Goal: Find specific page/section: Find specific page/section

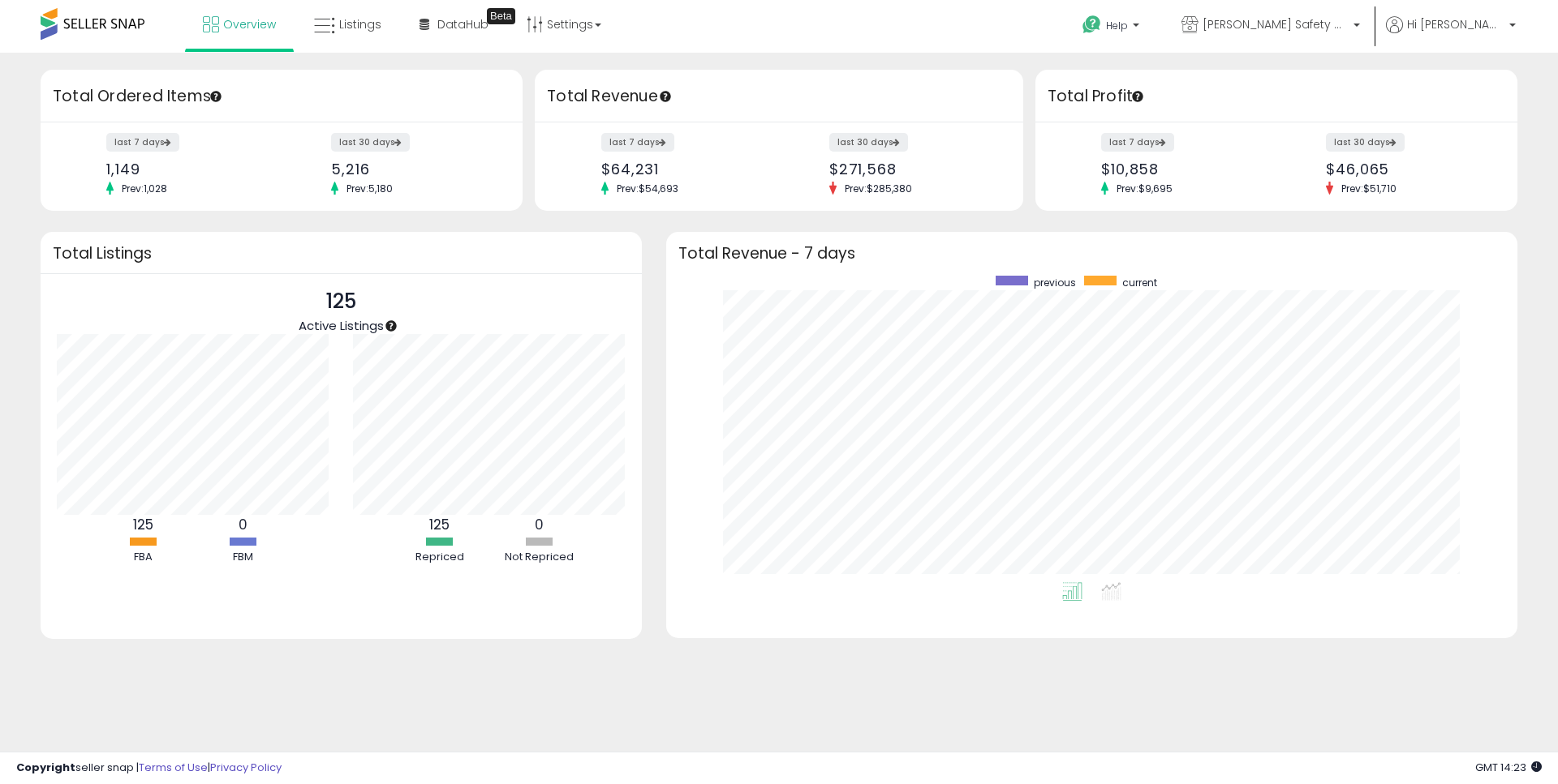
scroll to position [307, 818]
click at [359, 21] on span "Listings" at bounding box center [360, 24] width 42 height 16
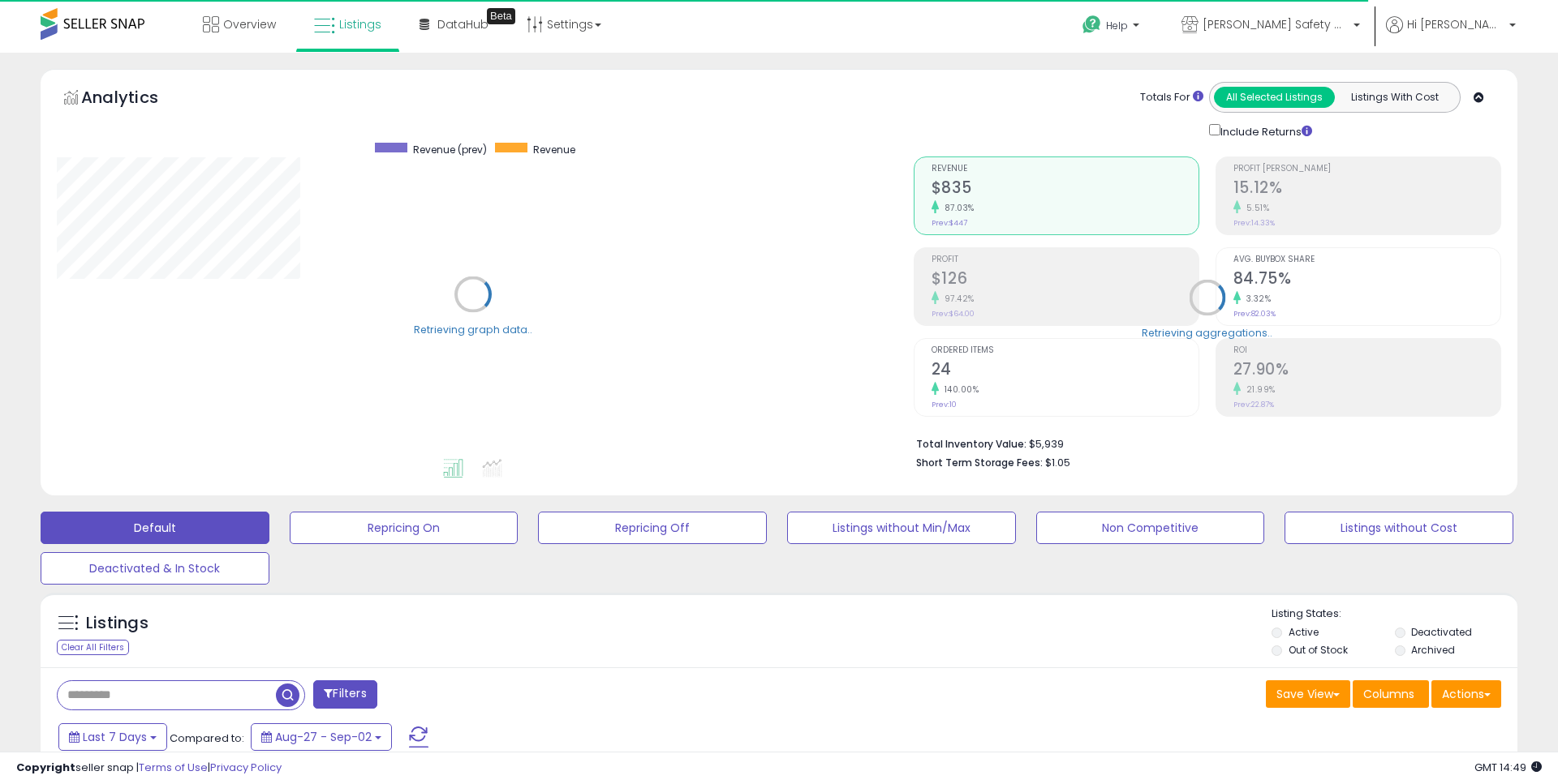
type input "**********"
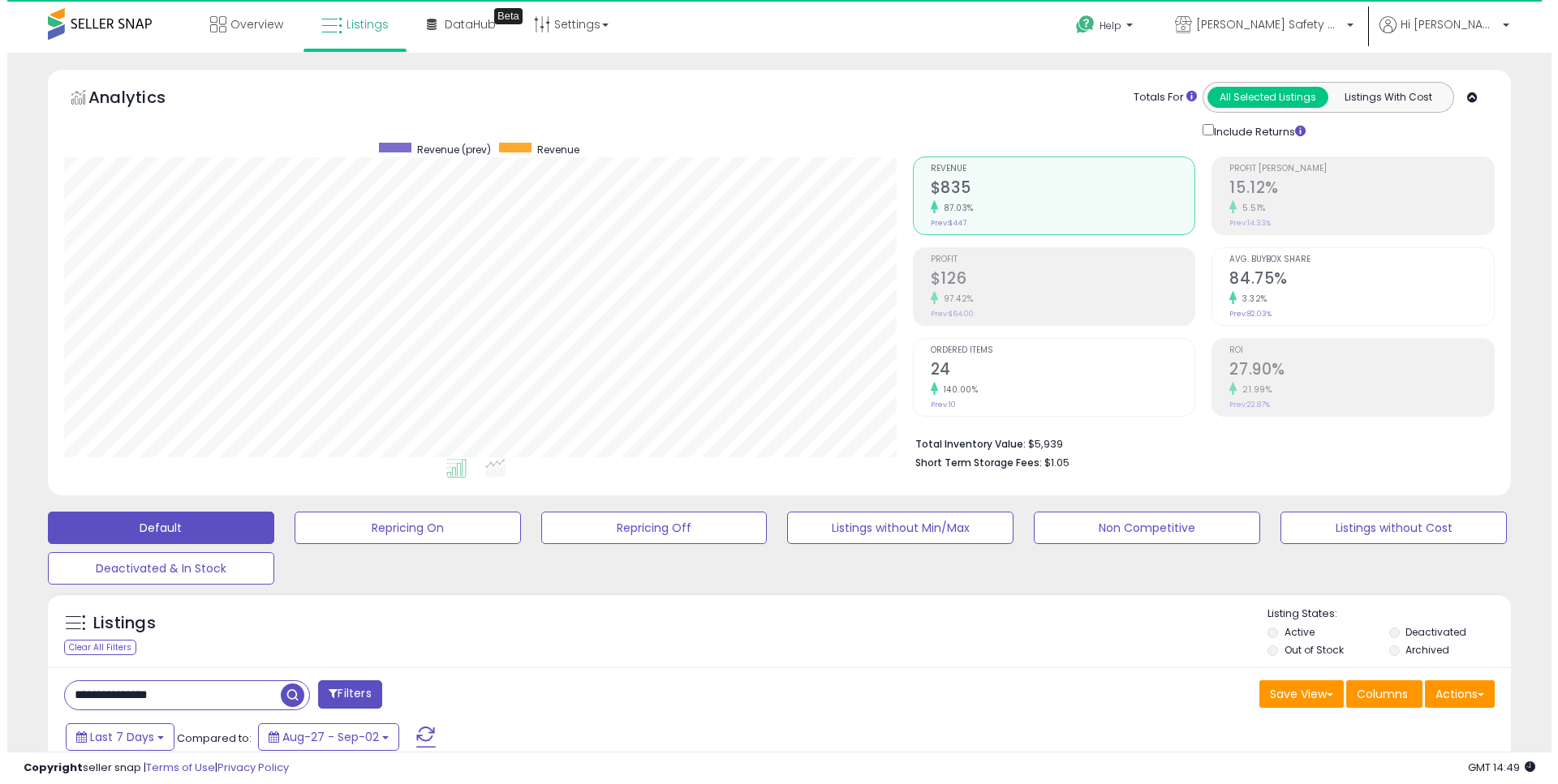
scroll to position [333, 848]
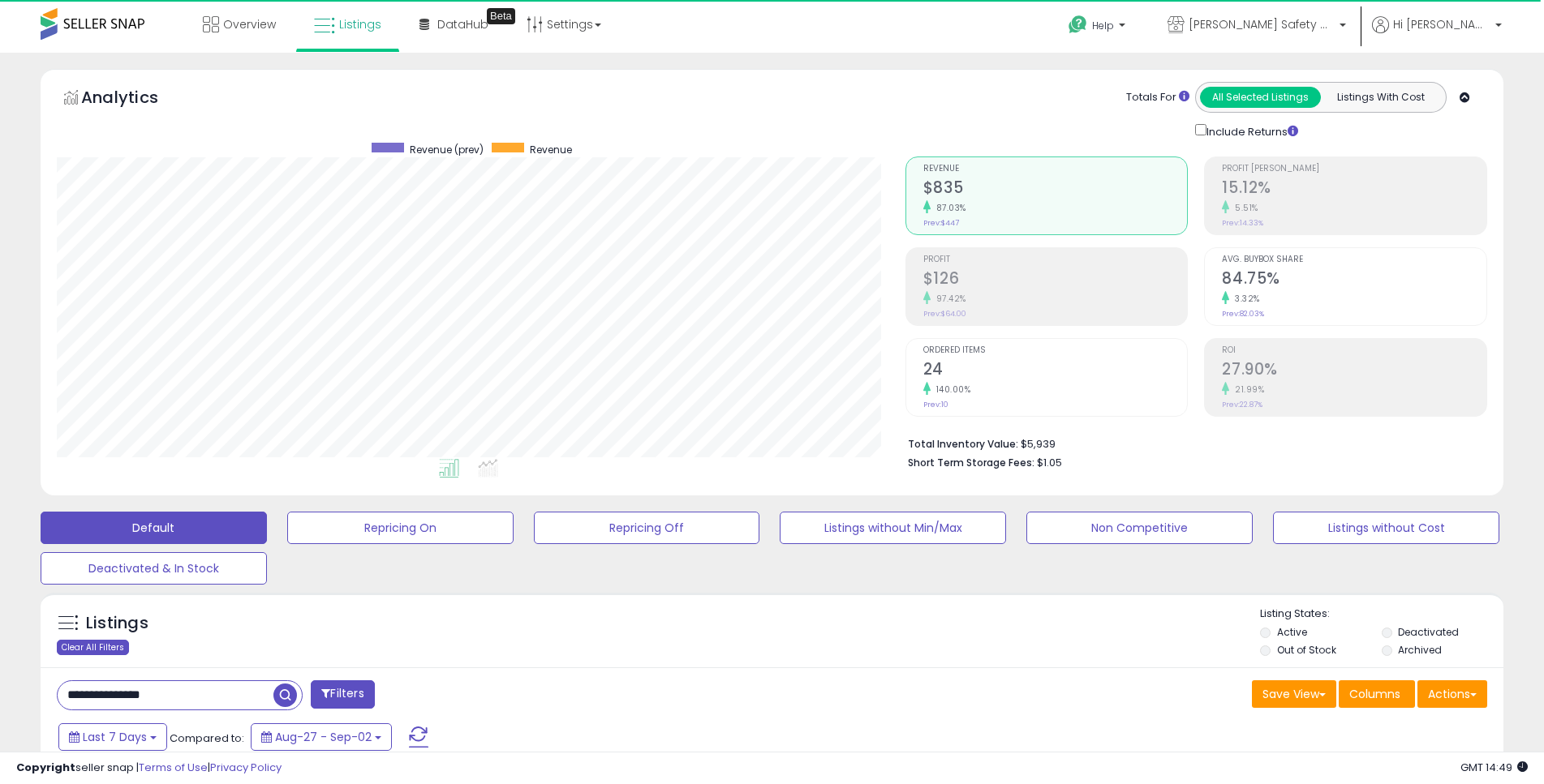
click at [103, 647] on div "Clear All Filters" at bounding box center [93, 647] width 72 height 15
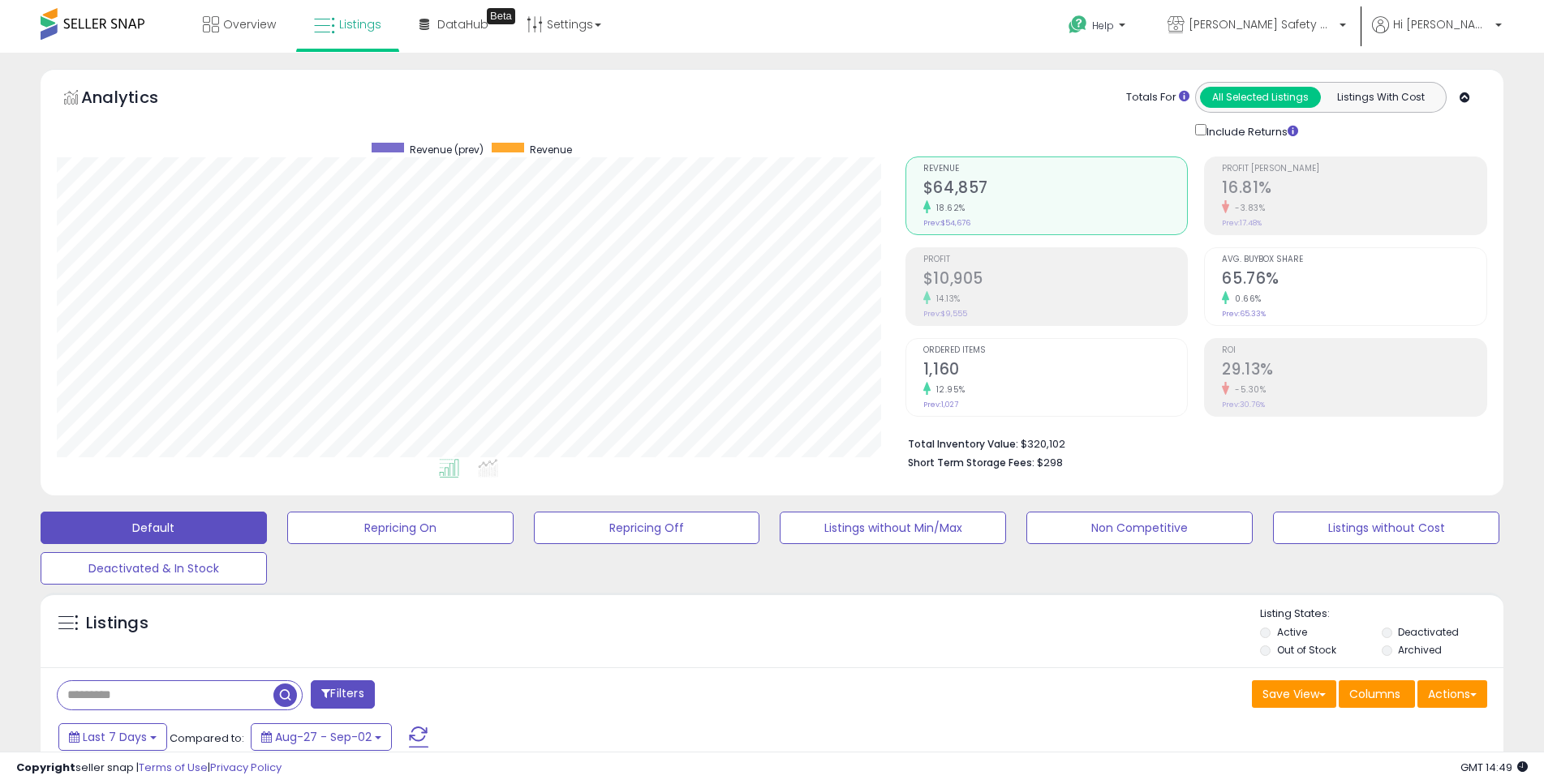
scroll to position [333, 848]
click at [250, 19] on span "Overview" at bounding box center [249, 24] width 53 height 16
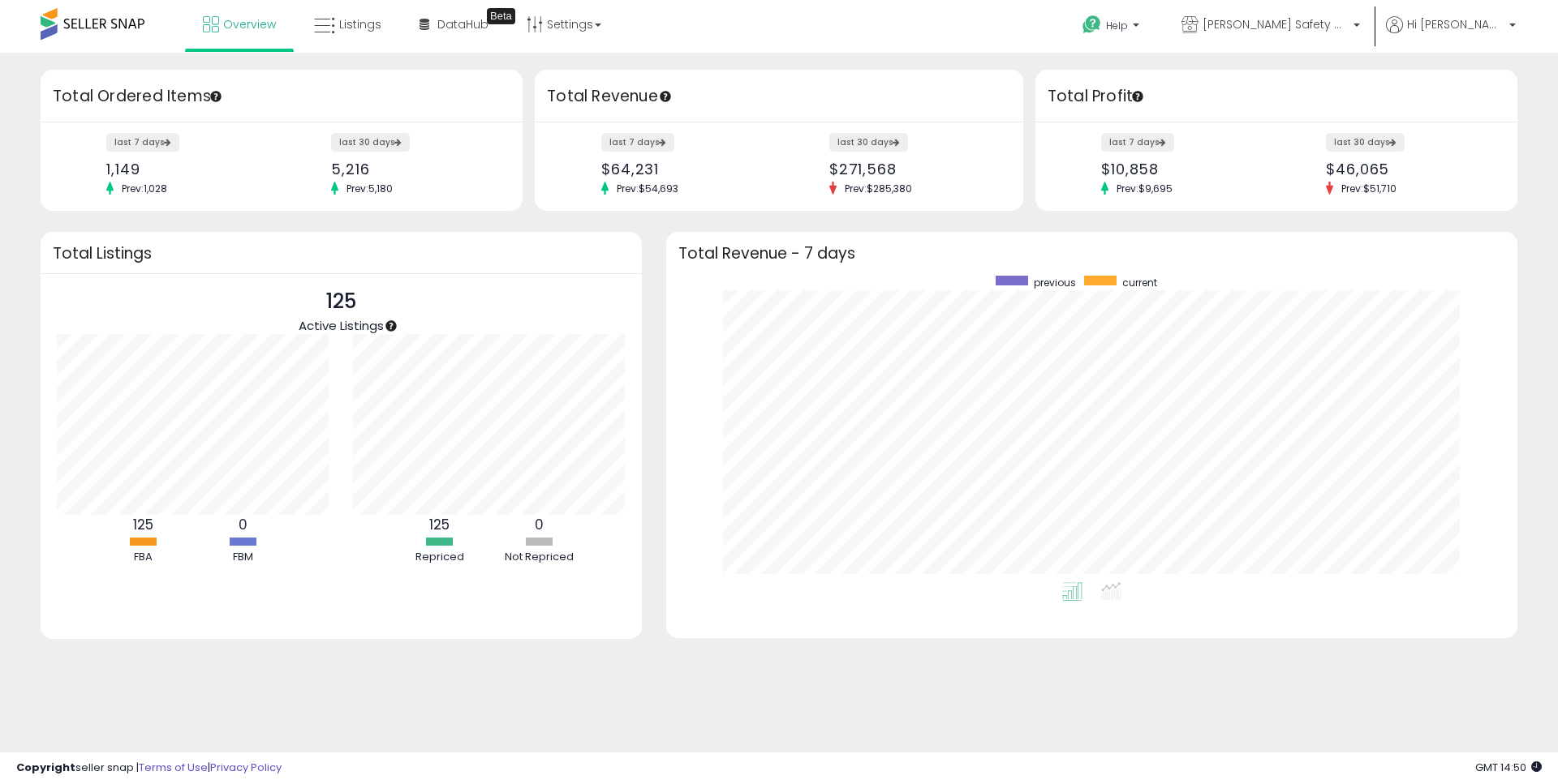
scroll to position [307, 818]
